Goal: Check status: Check status

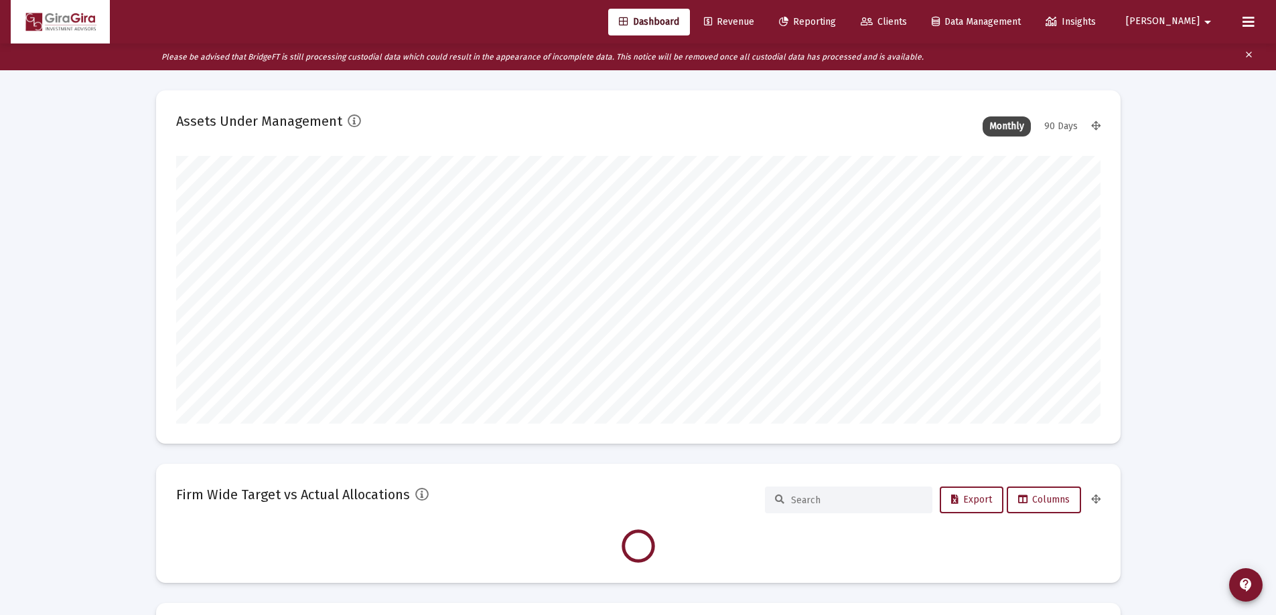
scroll to position [268, 924]
type input "[DATE]"
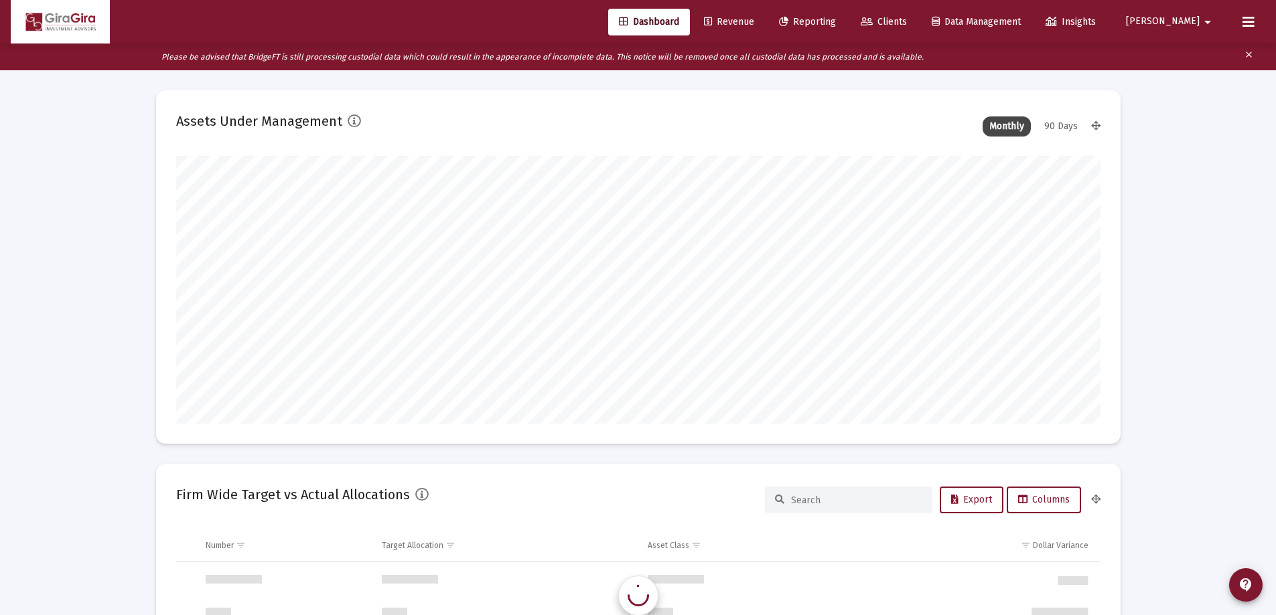
scroll to position [1286, 0]
click at [836, 18] on span "Reporting" at bounding box center [807, 21] width 57 height 11
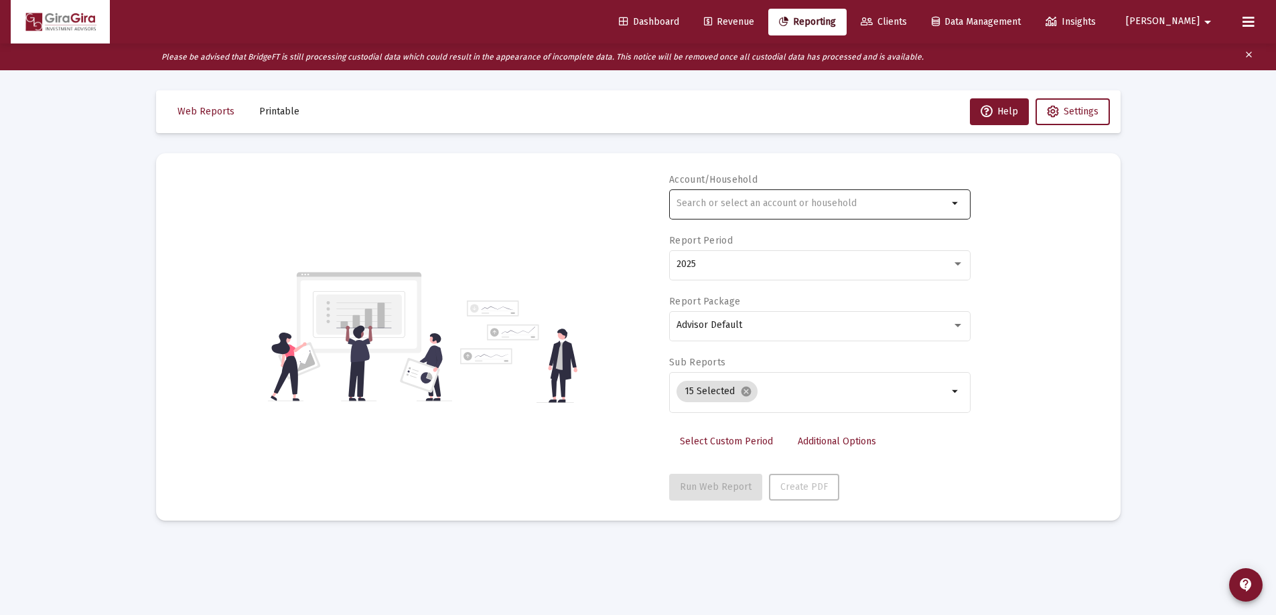
click at [696, 205] on input "text" at bounding box center [811, 203] width 271 height 11
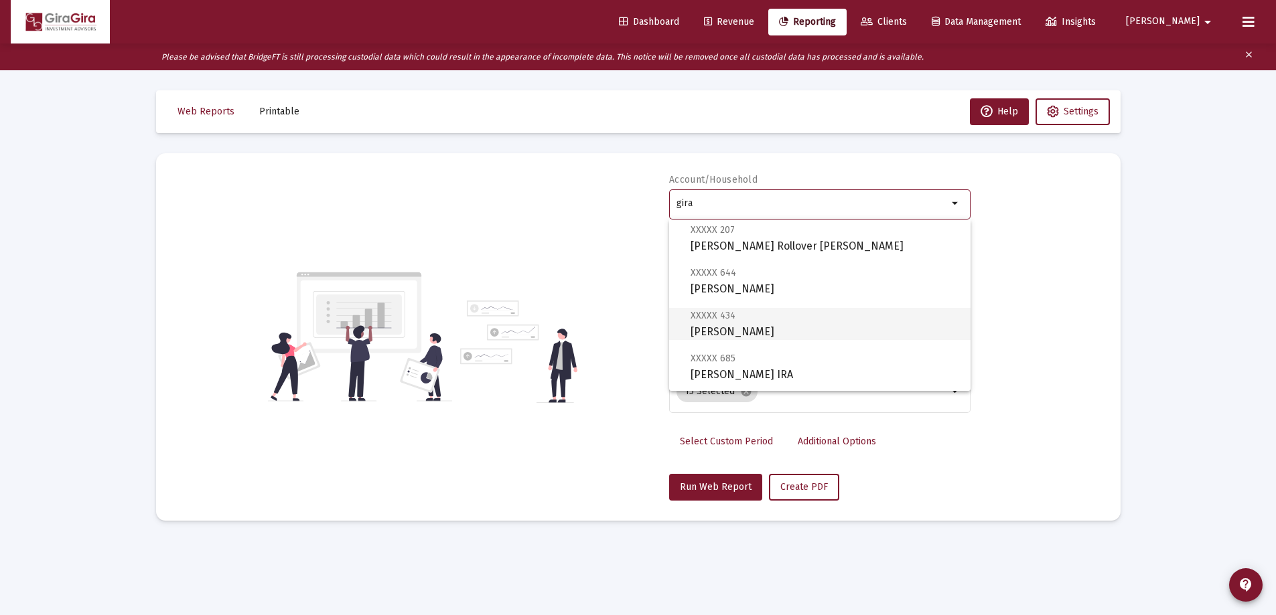
scroll to position [268, 0]
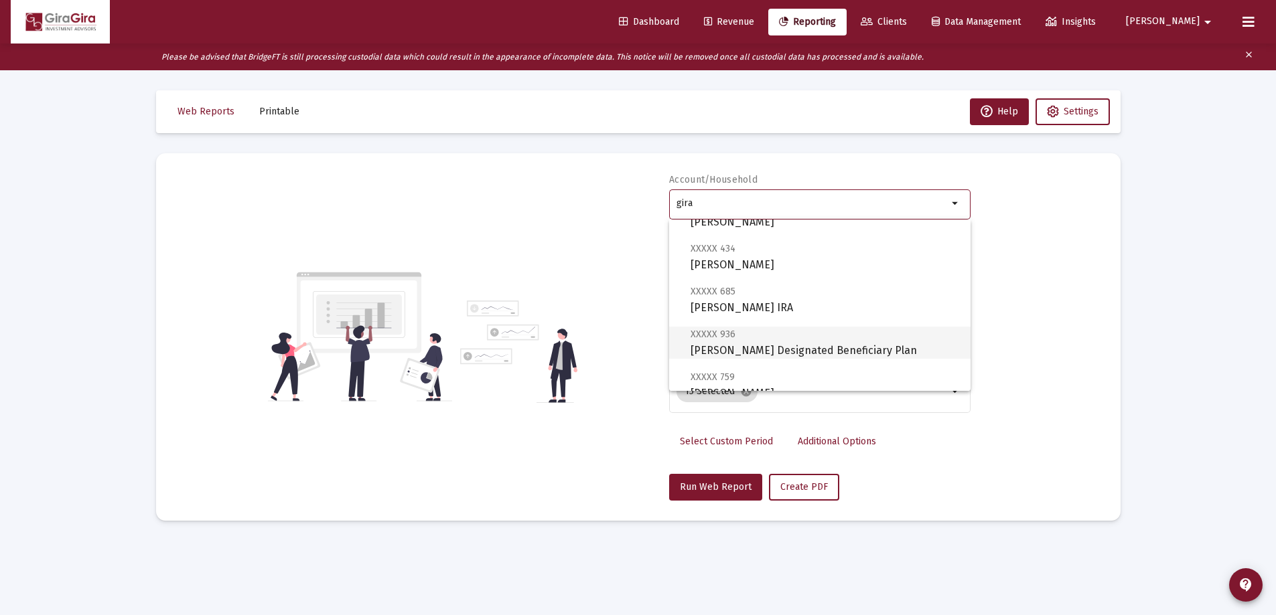
click at [753, 344] on span "XXXXX 936 [PERSON_NAME] Designated Beneficiary Plan" at bounding box center [824, 342] width 269 height 33
type input "[PERSON_NAME] Designated Beneficiary Plan"
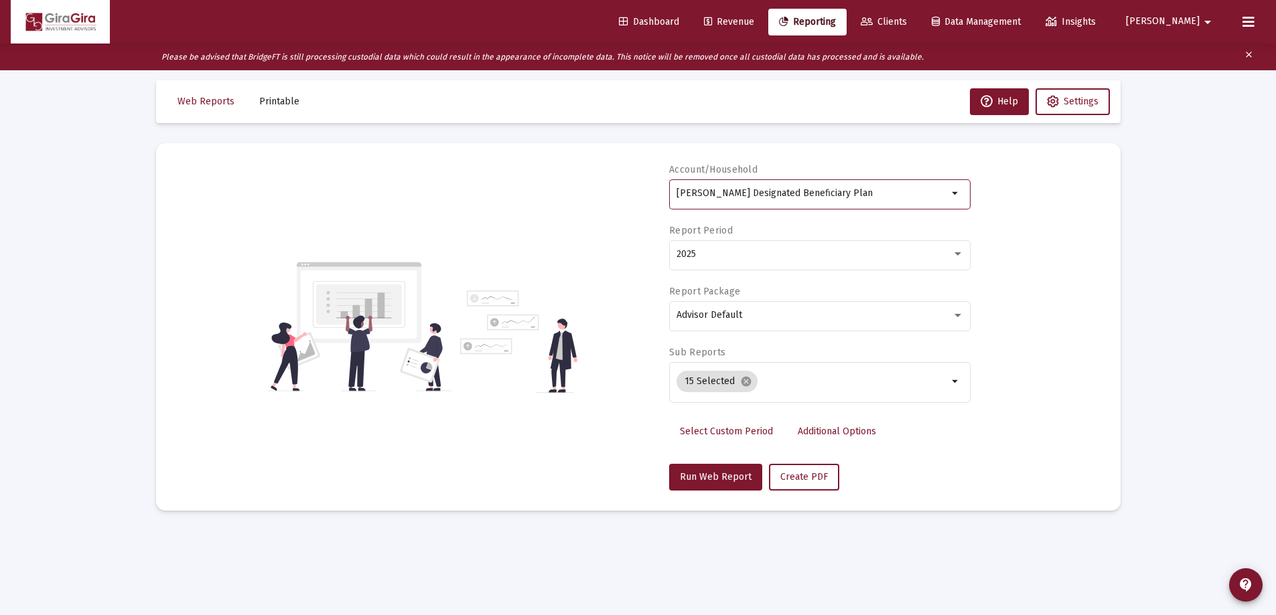
scroll to position [27, 0]
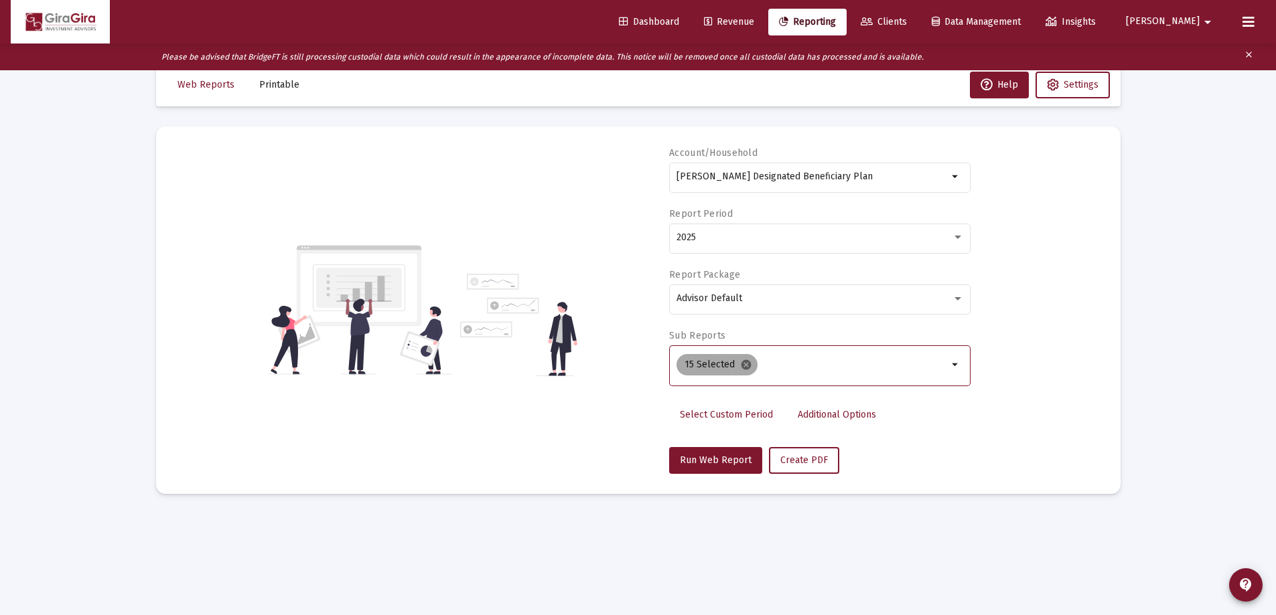
click at [749, 364] on mat-icon "cancel" at bounding box center [746, 365] width 12 height 12
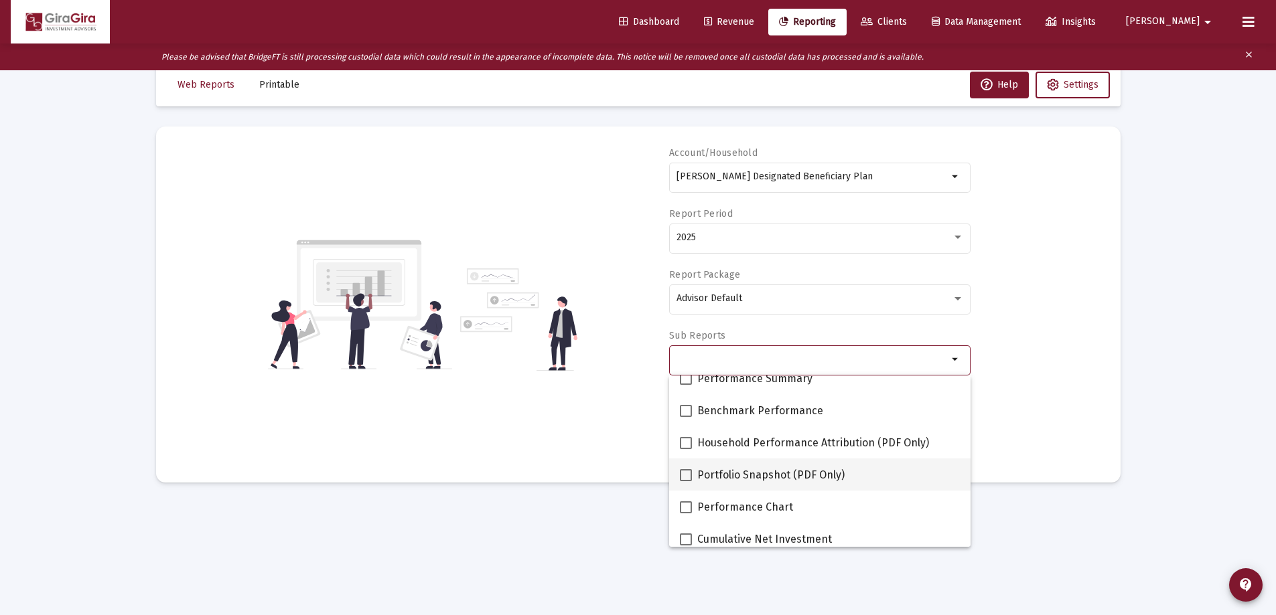
scroll to position [134, 0]
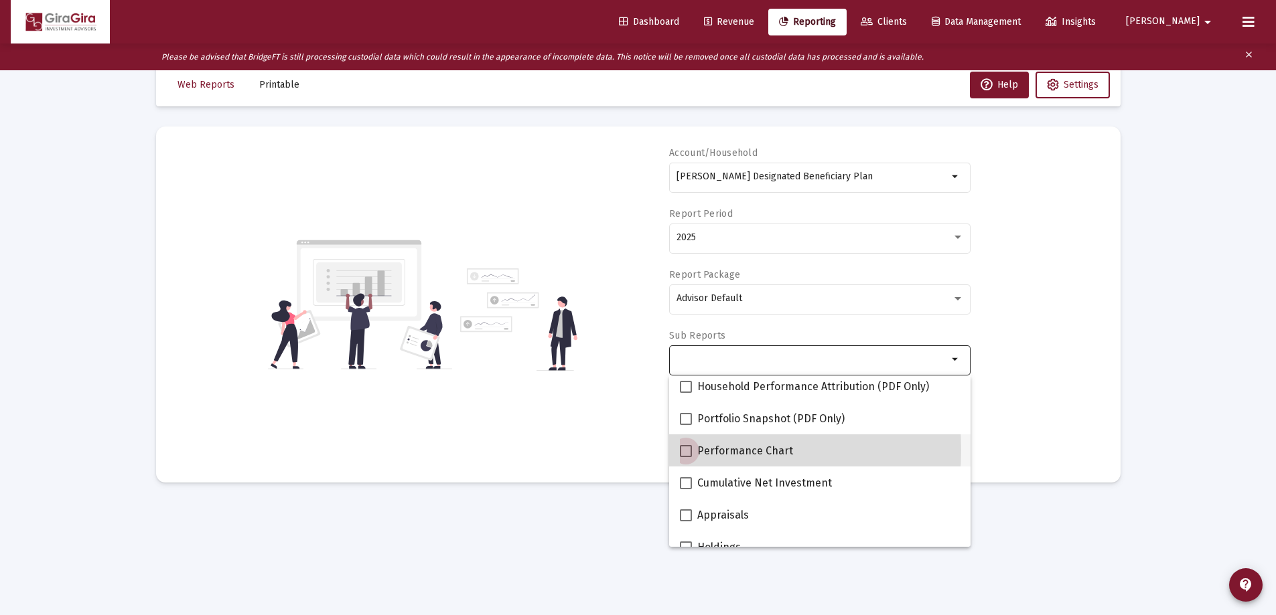
click at [686, 450] on span at bounding box center [686, 451] width 12 height 12
click at [686, 457] on input "Performance Chart" at bounding box center [685, 457] width 1 height 1
checkbox input "true"
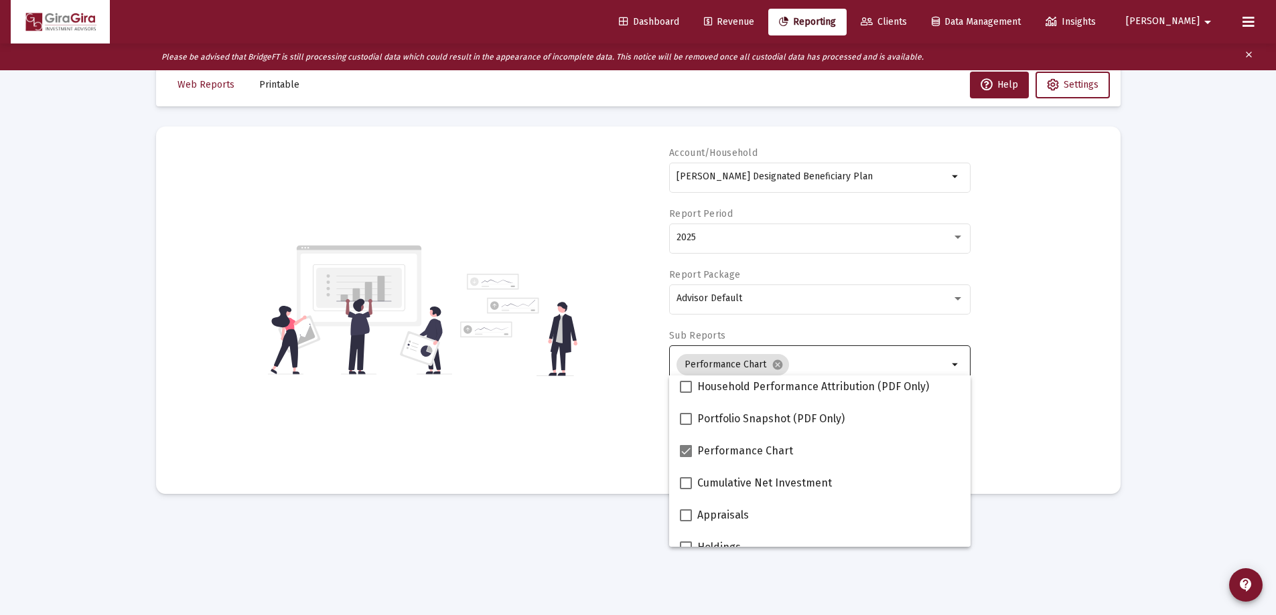
drag, startPoint x: 1035, startPoint y: 424, endPoint x: 1025, endPoint y: 429, distance: 11.1
click at [1035, 425] on div "Account/Household [PERSON_NAME] Designated Beneficiary Plan arrow_drop_down Rep…" at bounding box center [638, 310] width 924 height 327
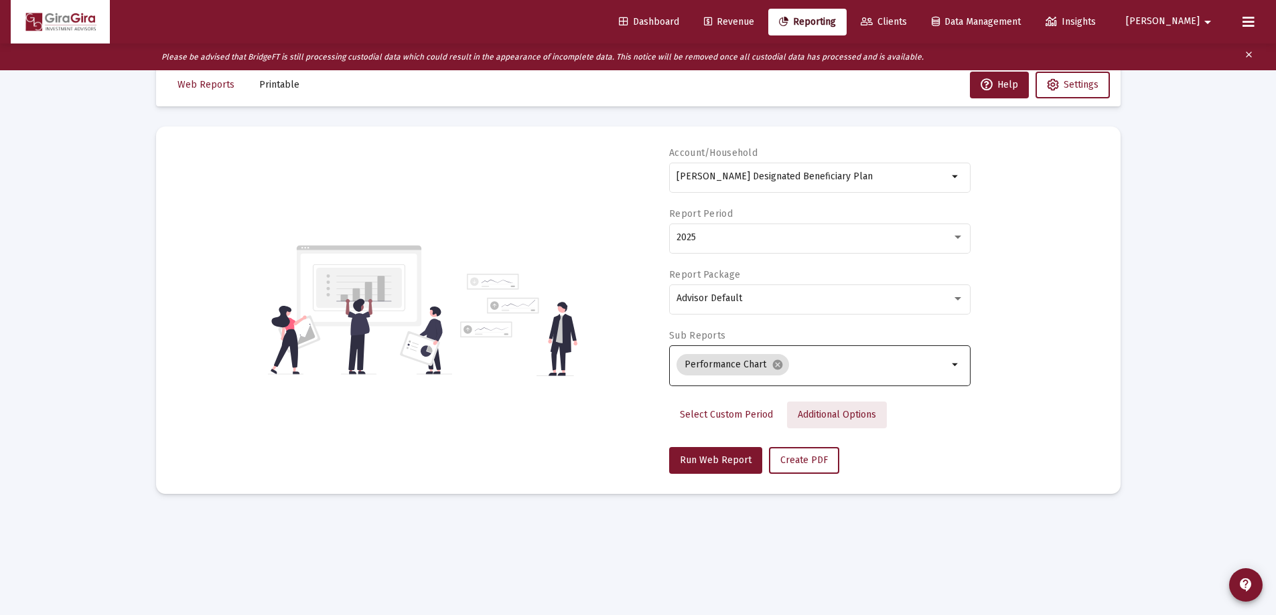
click at [828, 413] on span "Additional Options" at bounding box center [837, 414] width 78 height 11
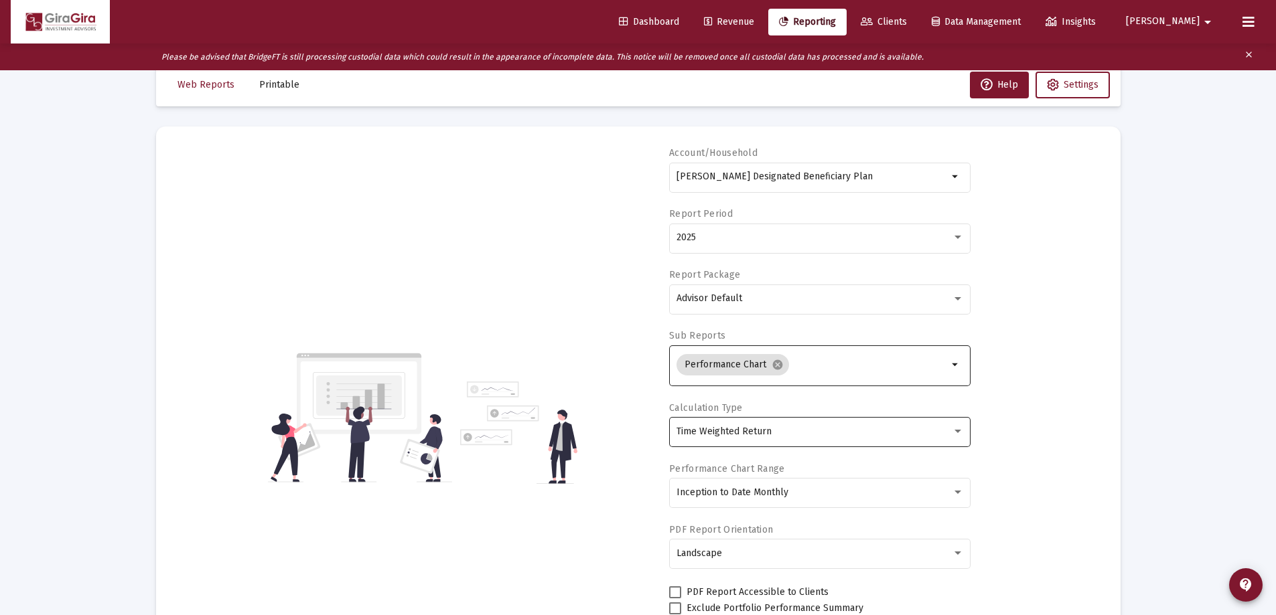
click at [742, 433] on span "Time Weighted Return" at bounding box center [723, 431] width 95 height 11
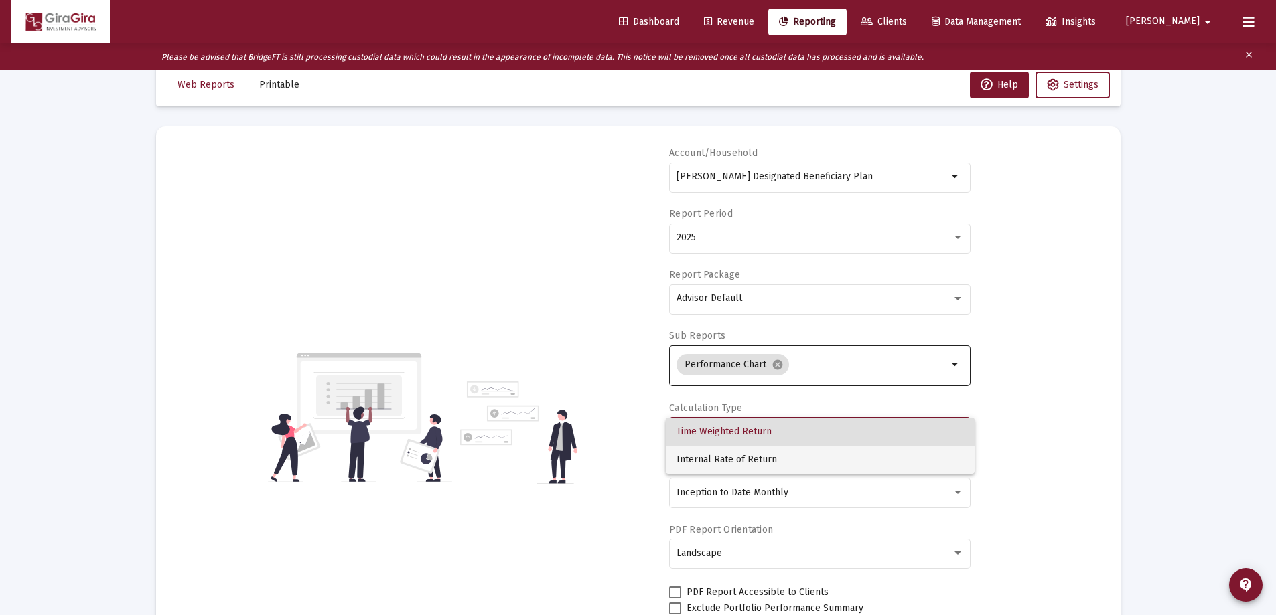
click at [731, 457] on span "Internal Rate of Return" at bounding box center [819, 460] width 287 height 28
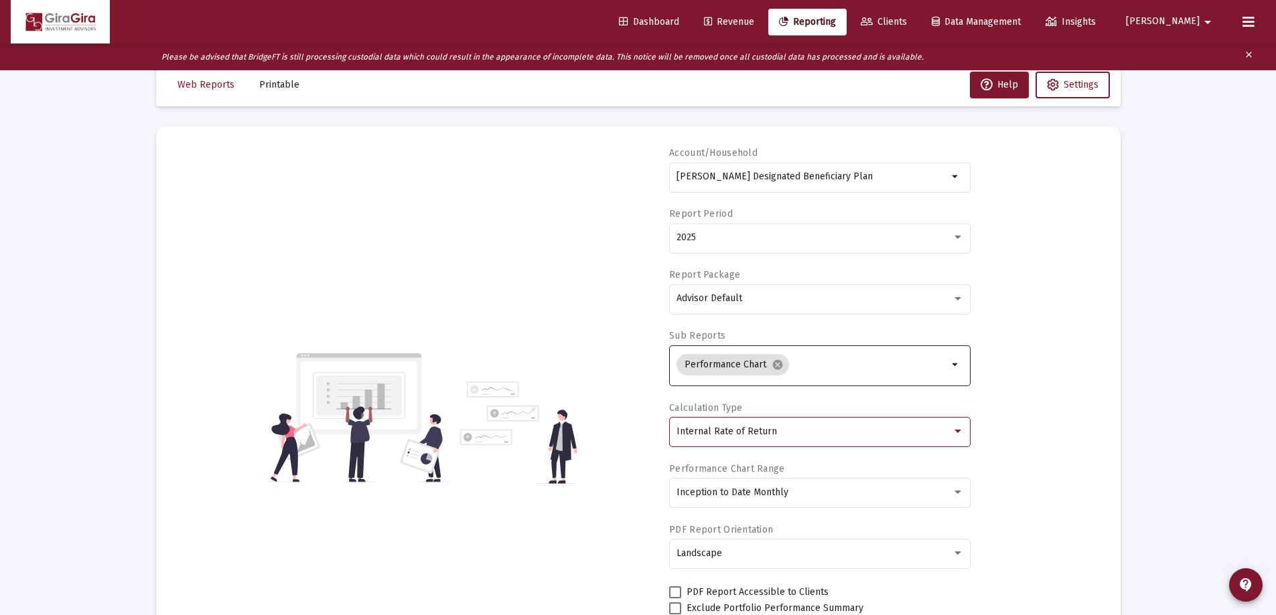
scroll to position [141, 0]
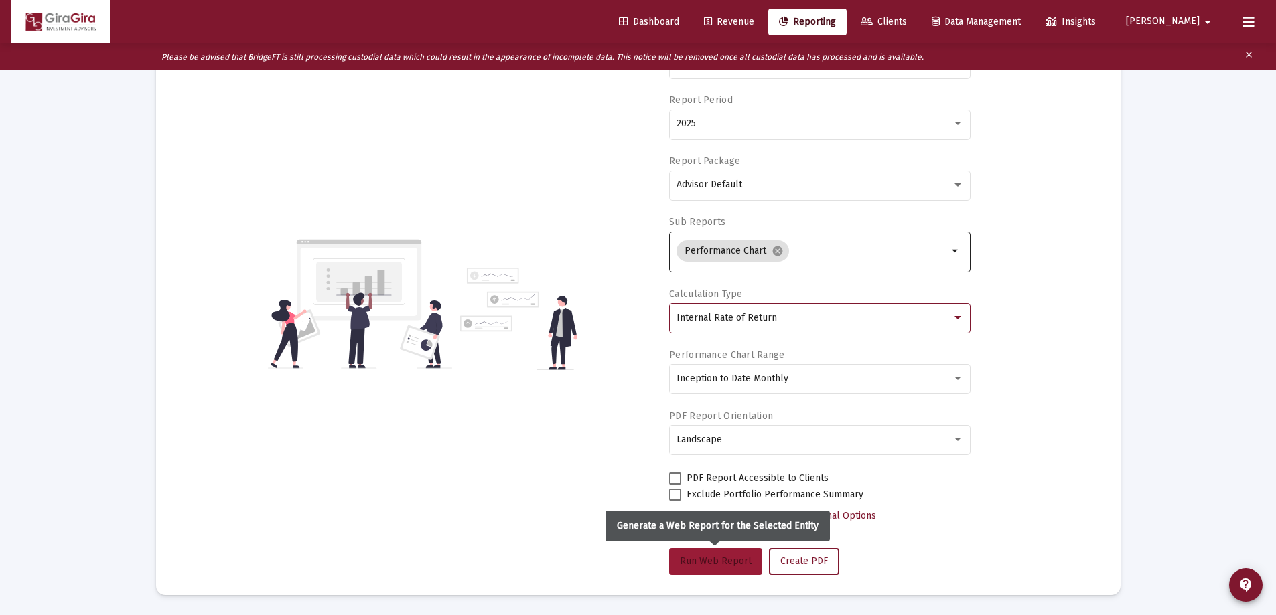
click at [729, 564] on span "Run Web Report" at bounding box center [716, 561] width 72 height 11
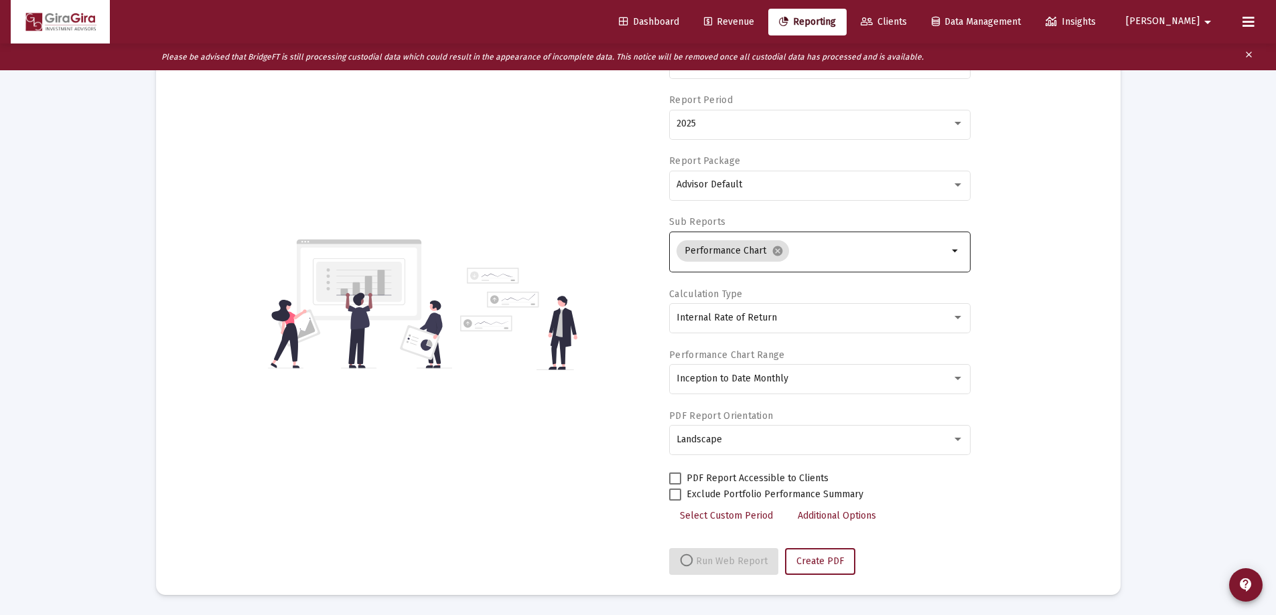
select select "View all"
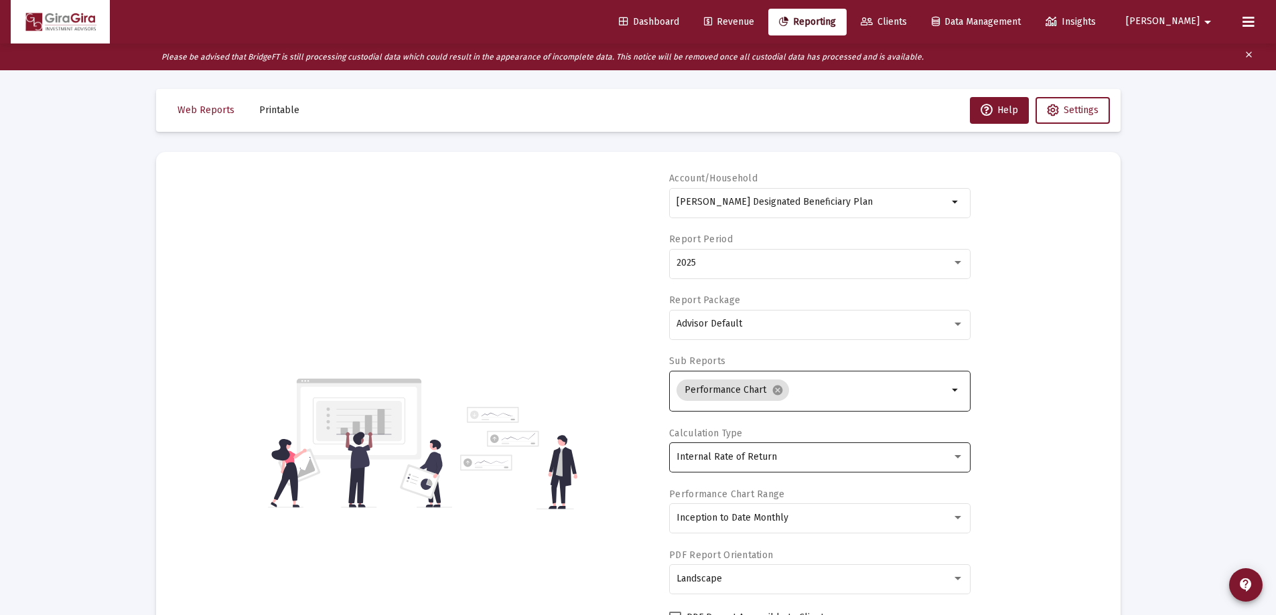
scroll to position [0, 0]
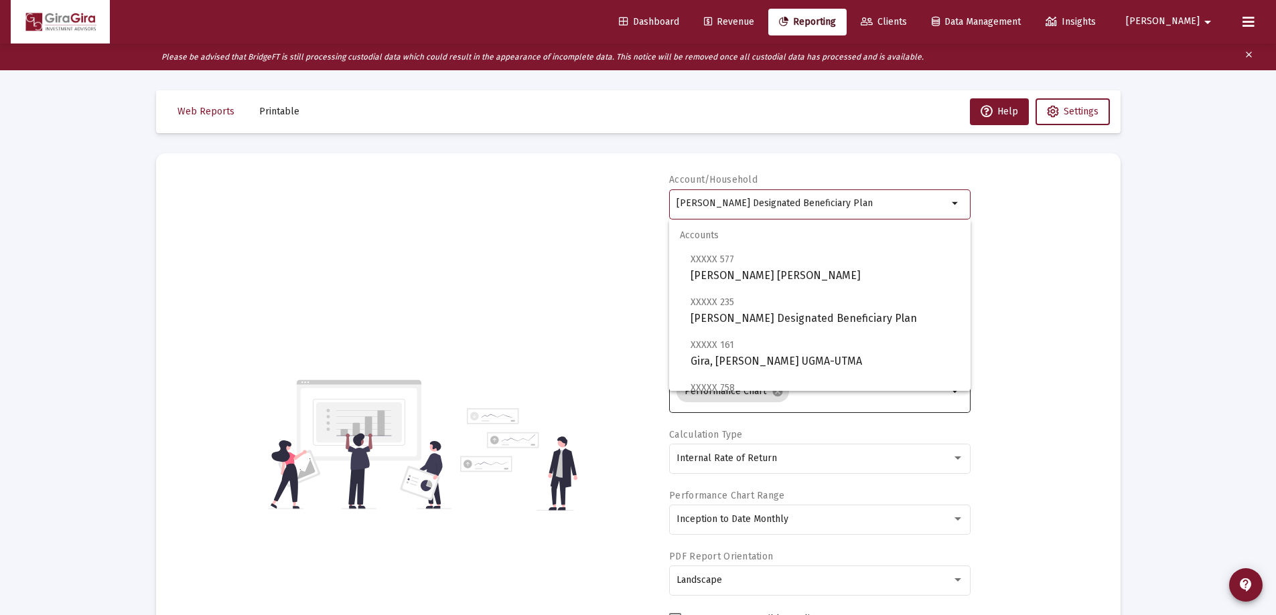
drag, startPoint x: 677, startPoint y: 201, endPoint x: 1037, endPoint y: 238, distance: 361.5
click at [1037, 238] on div "Account/Household [PERSON_NAME] Designated Beneficiary Plan arrow_drop_down Rep…" at bounding box center [638, 444] width 924 height 542
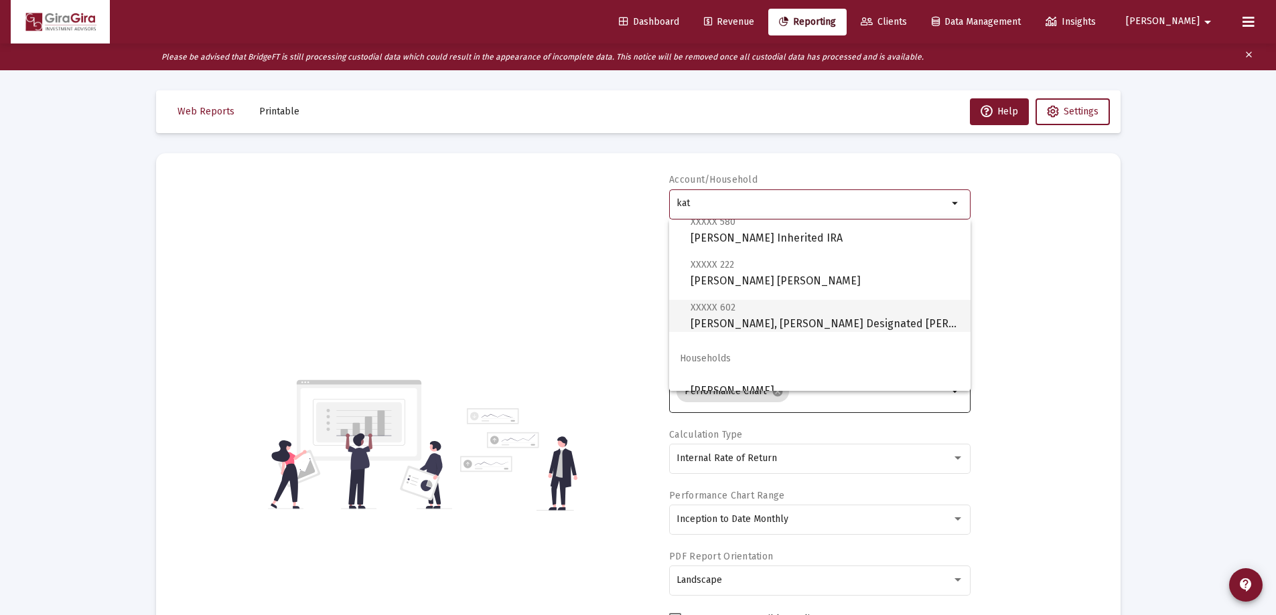
scroll to position [268, 0]
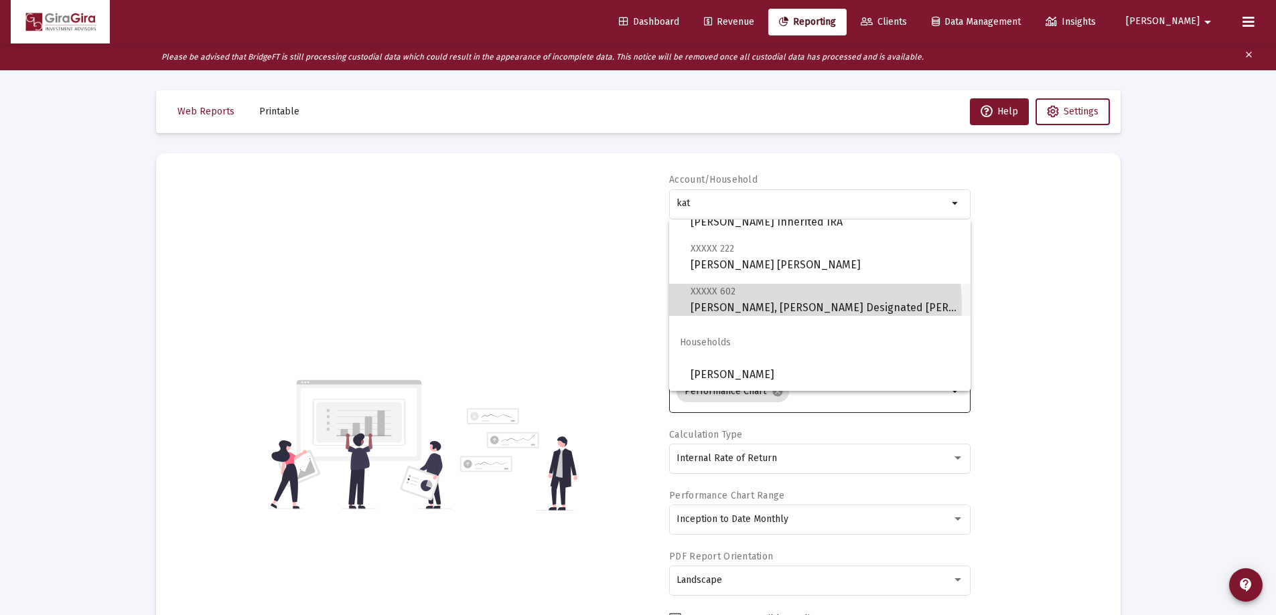
click at [774, 305] on span "XXXXX 602 [PERSON_NAME], [PERSON_NAME] Designated Bene Plan" at bounding box center [824, 299] width 269 height 33
type input "[PERSON_NAME], [PERSON_NAME] Designated [PERSON_NAME]"
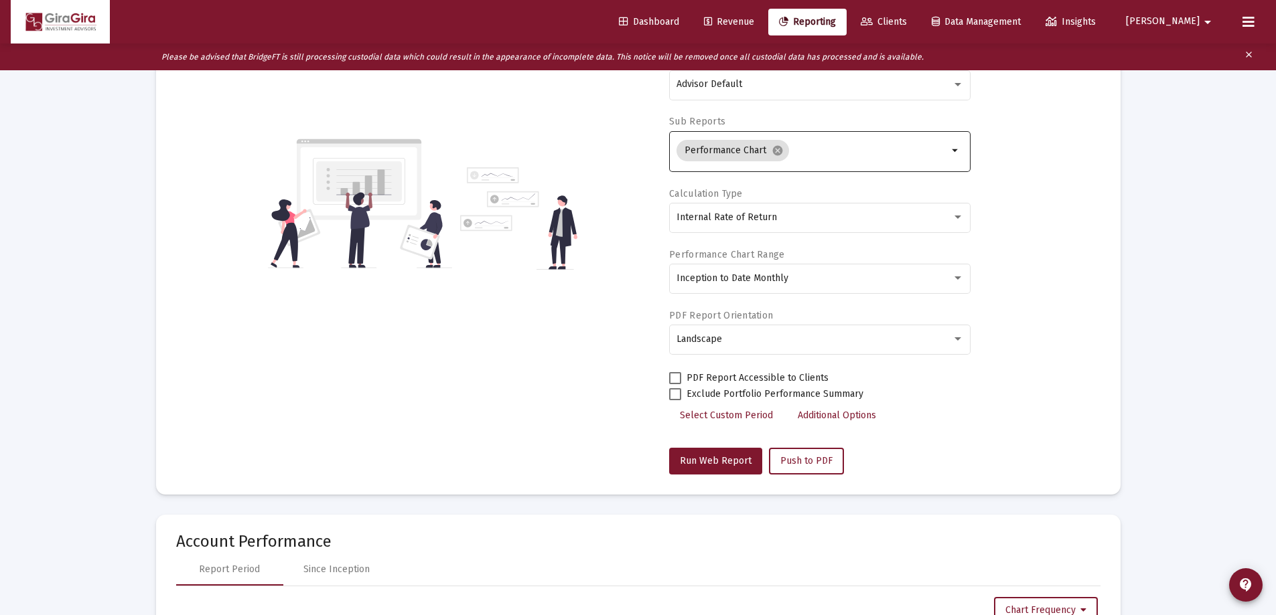
scroll to position [335, 0]
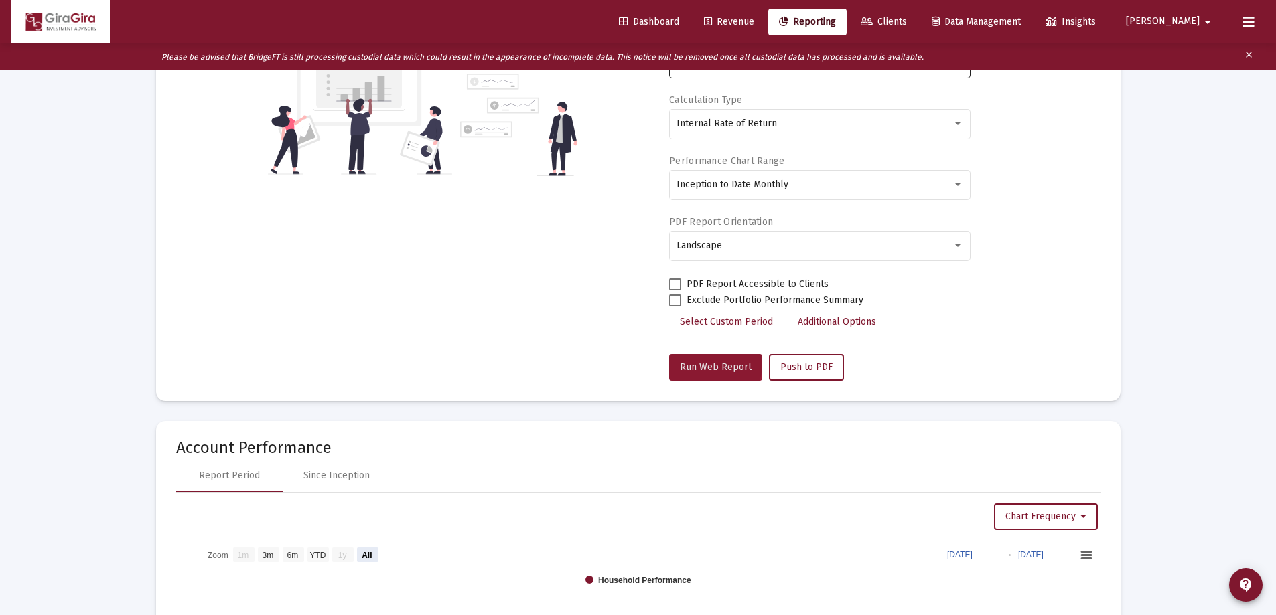
click at [705, 364] on span "Run Web Report" at bounding box center [716, 367] width 72 height 11
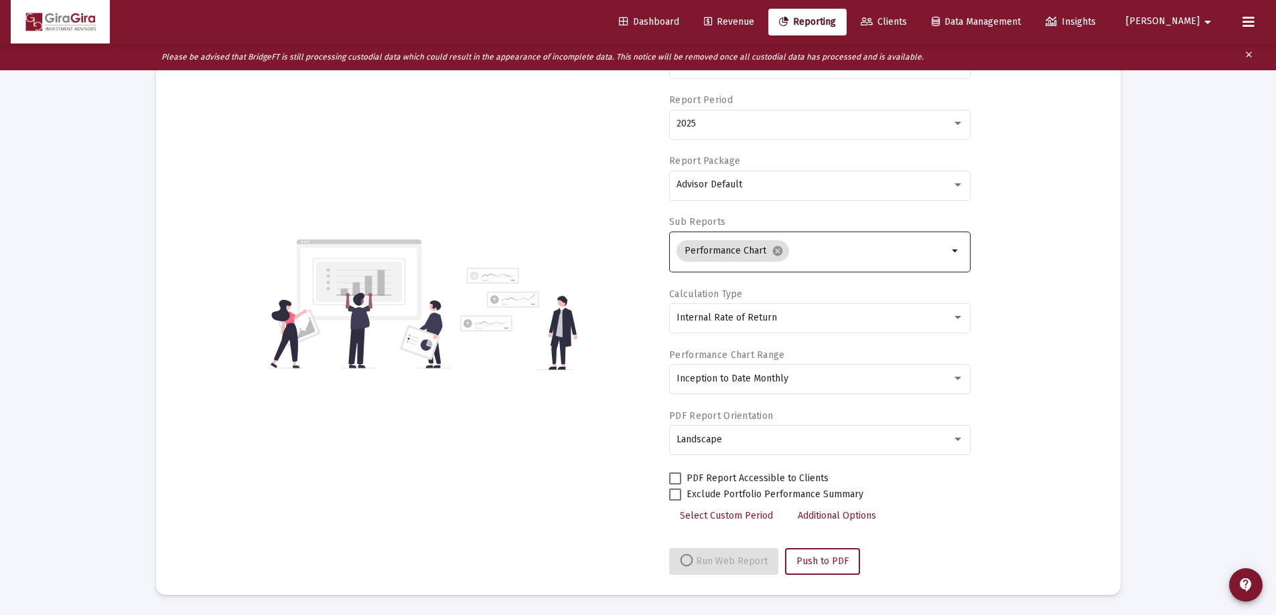
select select "View all"
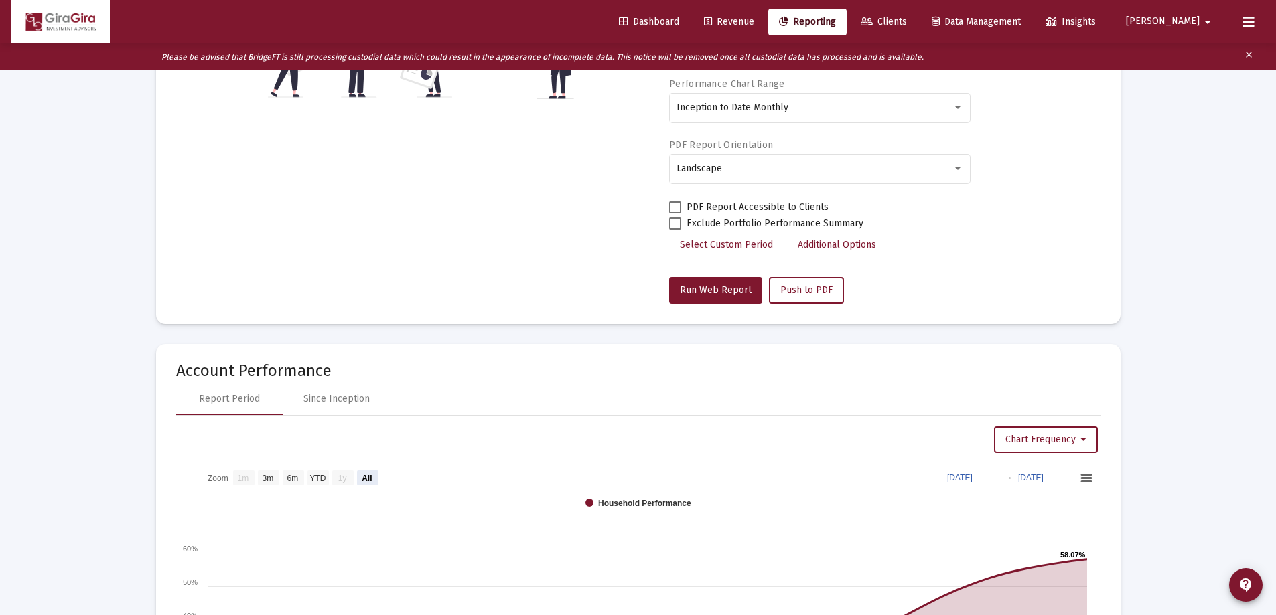
scroll to position [536, 0]
